Goal: Entertainment & Leisure: Consume media (video, audio)

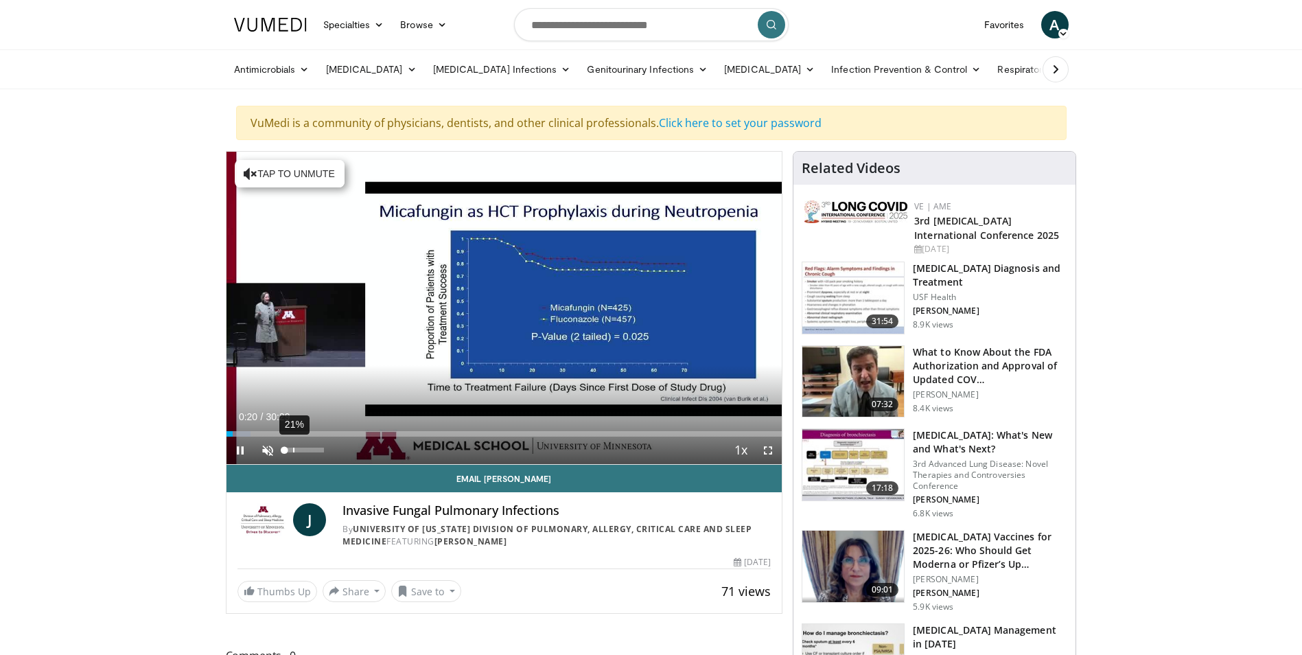
click at [292, 447] on div "21%" at bounding box center [305, 450] width 48 height 27
click at [291, 450] on div "16%" at bounding box center [304, 450] width 39 height 5
click at [297, 450] on video-js "**********" at bounding box center [505, 308] width 556 height 313
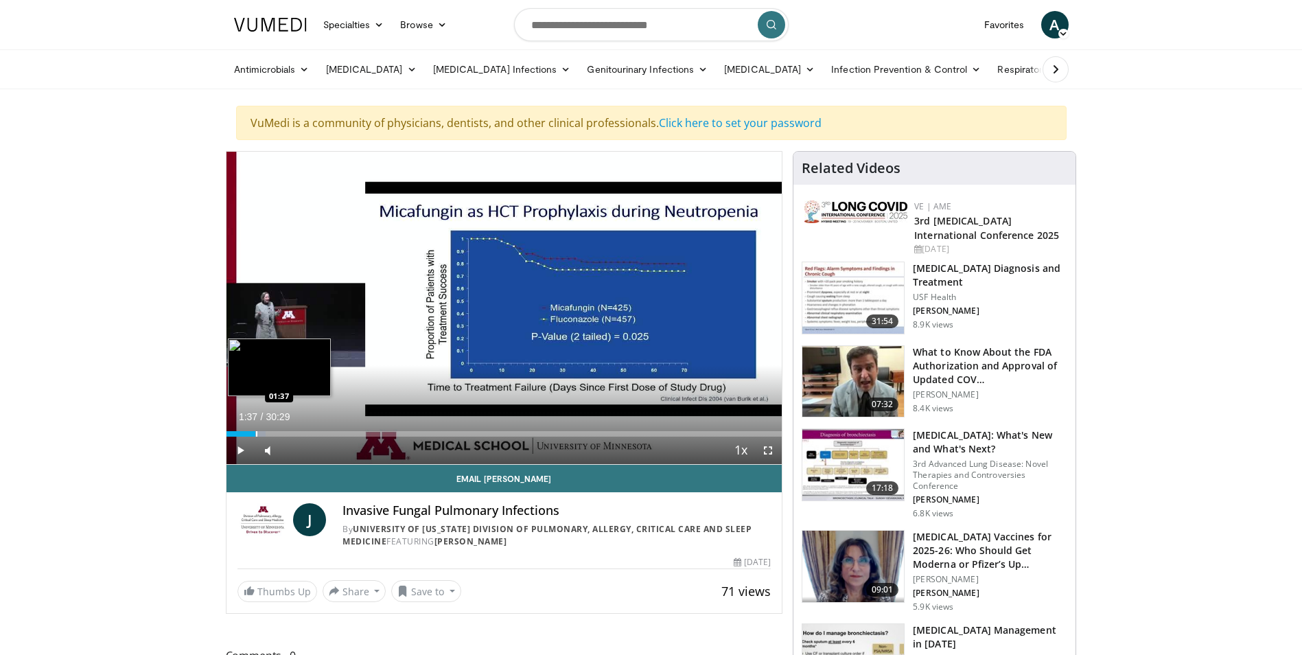
click at [256, 433] on div "Progress Bar" at bounding box center [256, 433] width 1 height 5
click at [283, 431] on div "Loaded : 8.67% 01:38 03:16" at bounding box center [505, 433] width 556 height 5
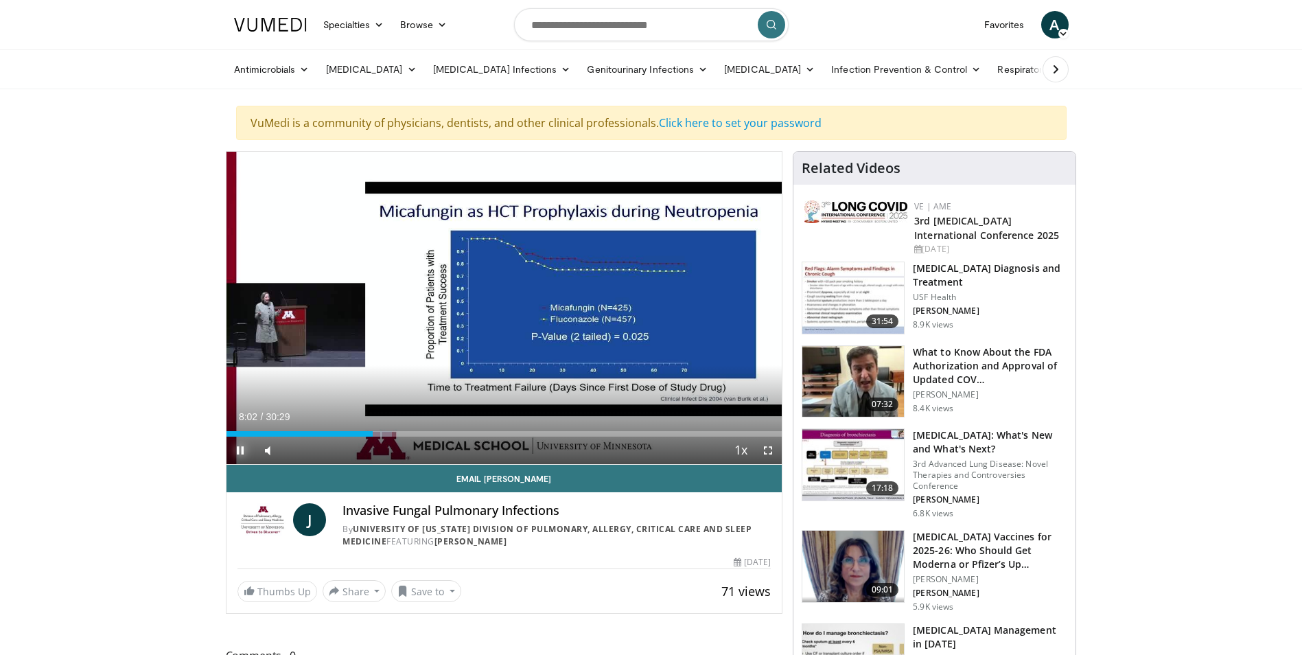
click at [244, 448] on span "Video Player" at bounding box center [240, 450] width 27 height 27
